Goal: Use online tool/utility: Utilize a website feature to perform a specific function

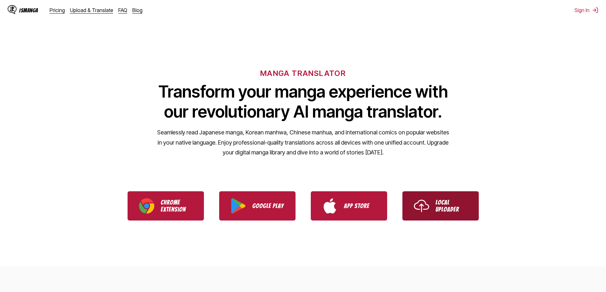
click at [415, 203] on img "Use IsManga Local Uploader" at bounding box center [421, 205] width 15 height 15
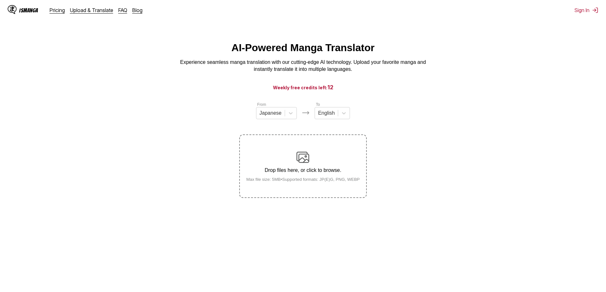
click at [299, 173] on p "Drop files here, or click to browse." at bounding box center [303, 171] width 124 height 6
click at [0, 0] on input "Drop files here, or click to browse. Max file size: 5MB • Supported formats: JP…" at bounding box center [0, 0] width 0 height 0
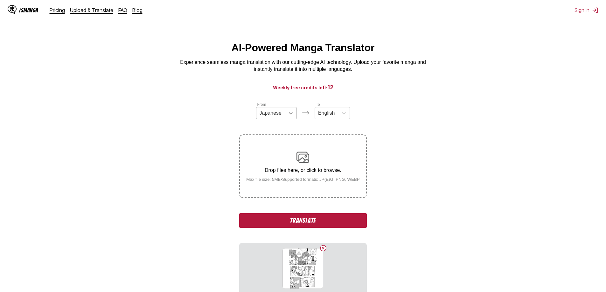
click at [292, 112] on div at bounding box center [290, 112] width 11 height 11
click at [189, 117] on section "From Japanese To English Drop files here, or click to browse. Max file size: 5M…" at bounding box center [302, 197] width 595 height 193
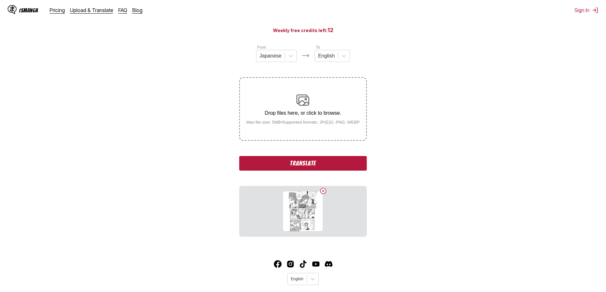
scroll to position [72, 0]
